Goal: Check status: Check status

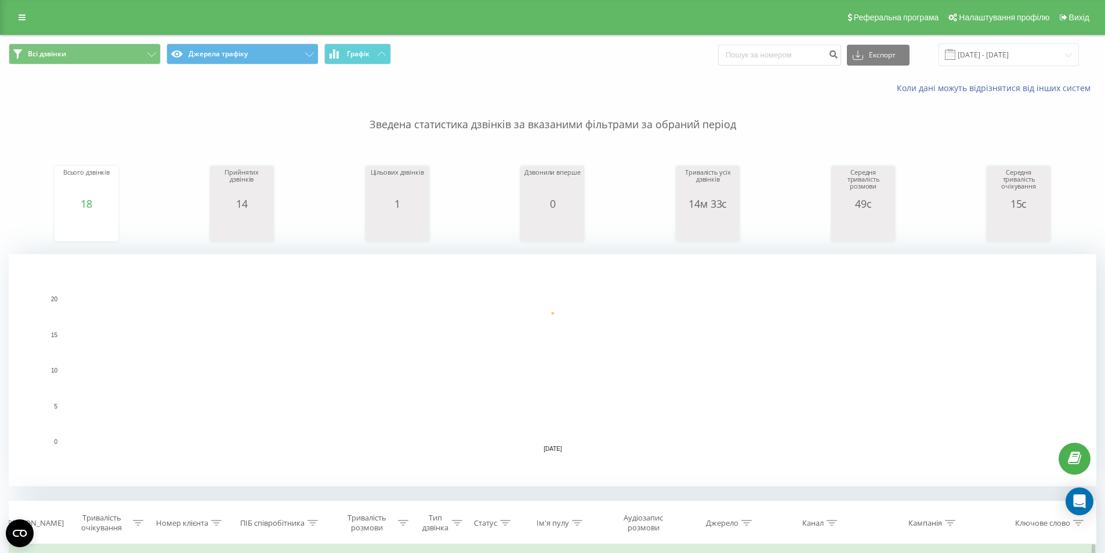
scroll to position [290, 0]
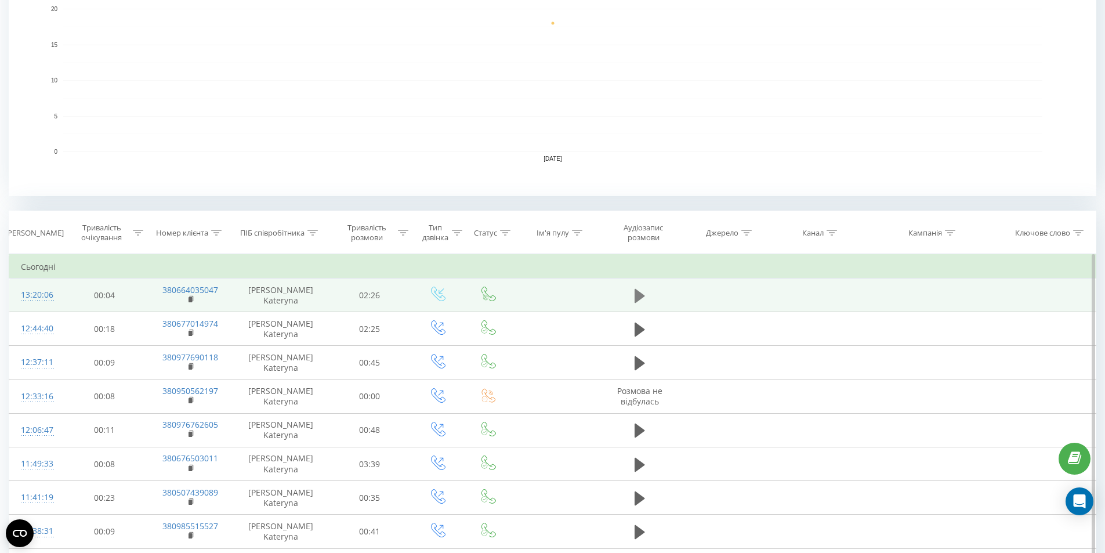
click at [640, 296] on icon at bounding box center [639, 295] width 10 height 14
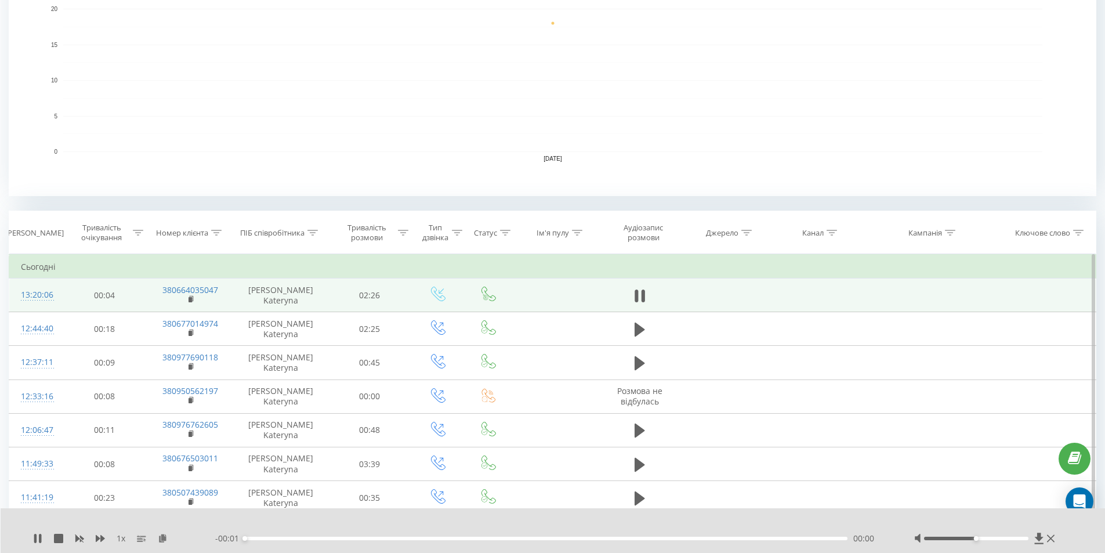
click at [561, 537] on div "00:00" at bounding box center [546, 537] width 603 height 3
click at [561, 537] on div "01:17" at bounding box center [546, 537] width 603 height 3
click at [533, 536] on div "01:20" at bounding box center [546, 537] width 603 height 3
click at [651, 538] on div "01:12" at bounding box center [546, 537] width 603 height 3
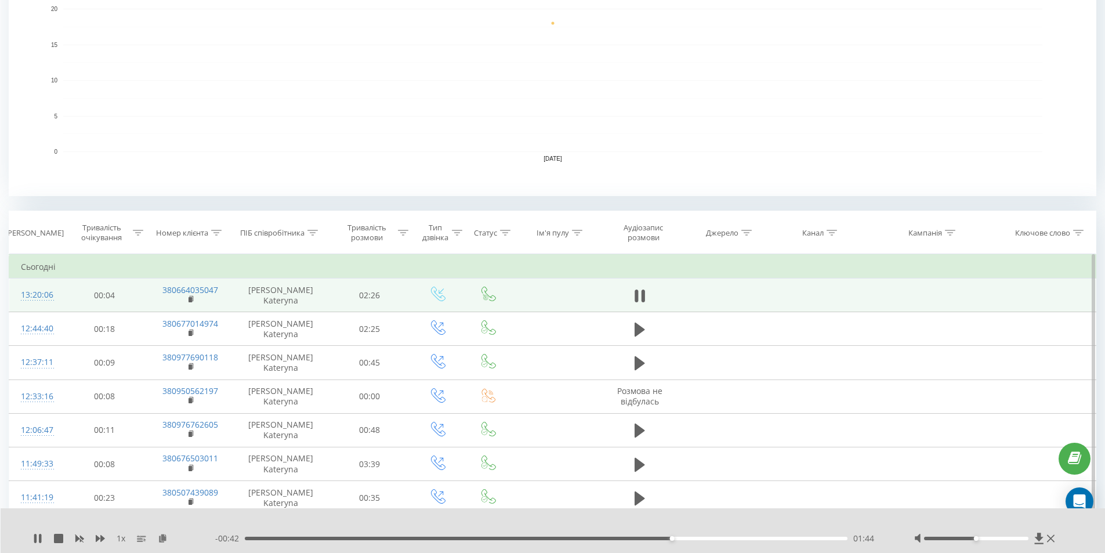
click at [631, 539] on div "01:44" at bounding box center [546, 537] width 603 height 3
click at [42, 542] on icon at bounding box center [37, 537] width 9 height 9
